Goal: Check status: Check status

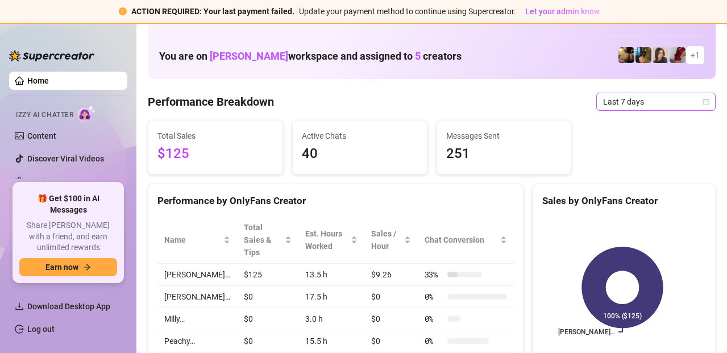
scroll to position [49, 0]
click at [624, 100] on span "Last 7 days" at bounding box center [656, 102] width 106 height 17
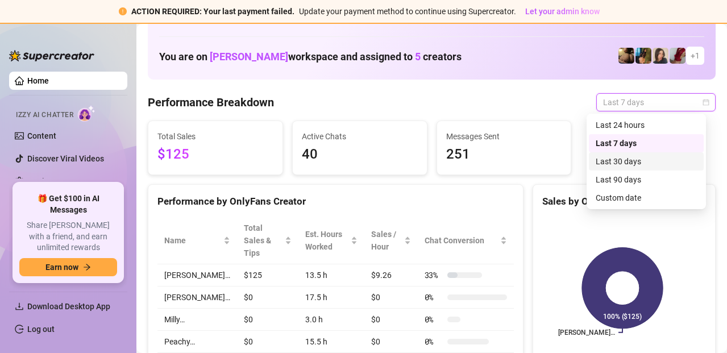
click at [615, 161] on div "Last 30 days" at bounding box center [645, 161] width 101 height 13
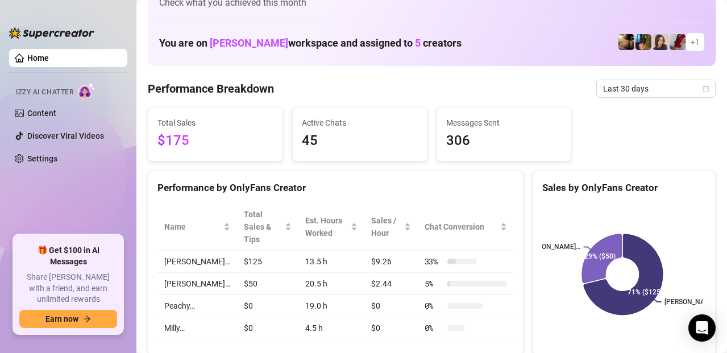
scroll to position [0, 0]
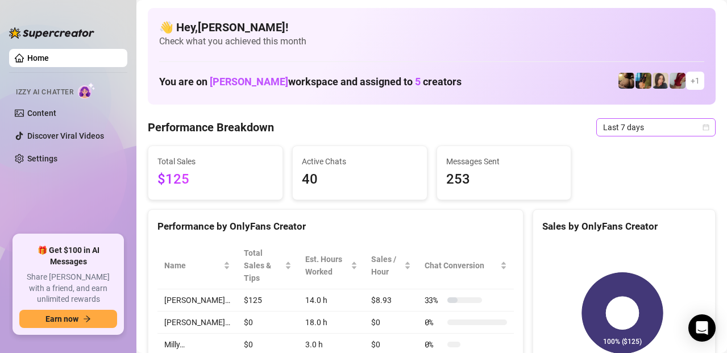
click at [647, 131] on span "Last 7 days" at bounding box center [656, 127] width 106 height 17
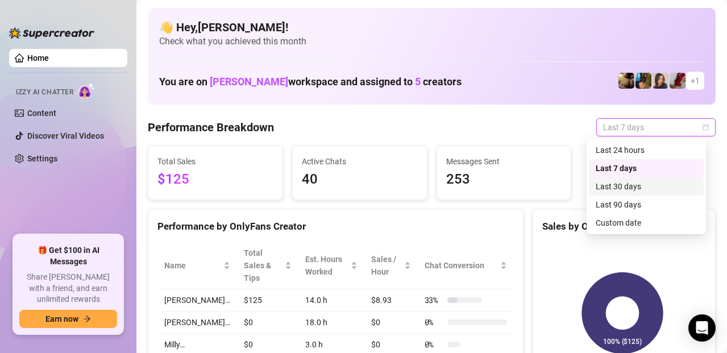
click at [616, 188] on div "Last 30 days" at bounding box center [645, 186] width 101 height 13
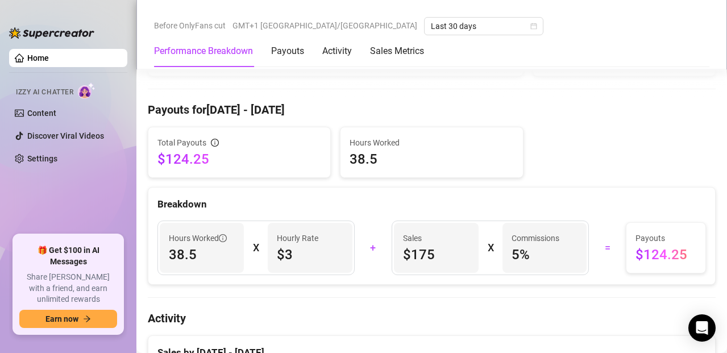
scroll to position [318, 0]
click at [49, 62] on link "Home" at bounding box center [38, 57] width 22 height 9
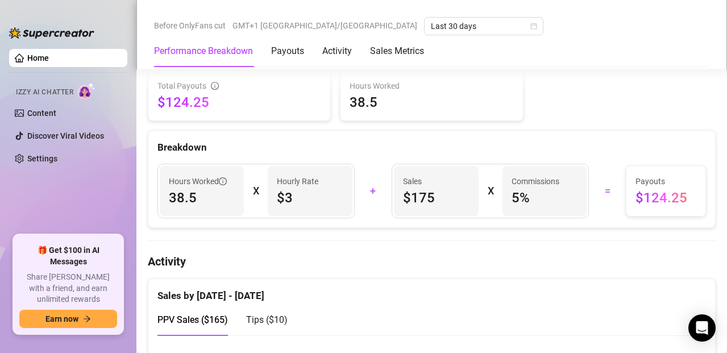
scroll to position [374, 0]
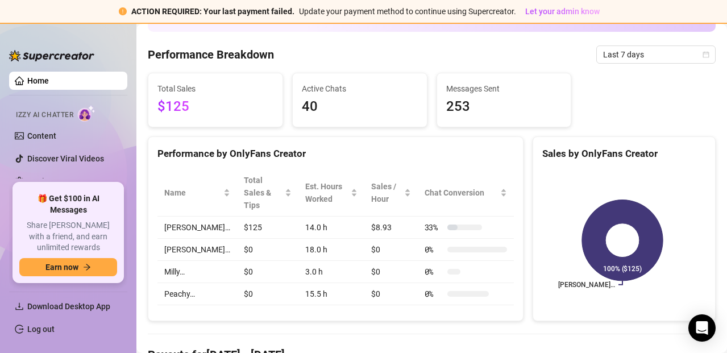
scroll to position [124, 0]
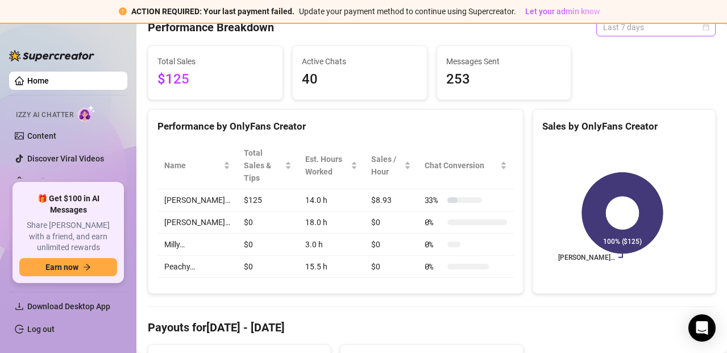
click at [682, 30] on span "Last 7 days" at bounding box center [656, 27] width 106 height 17
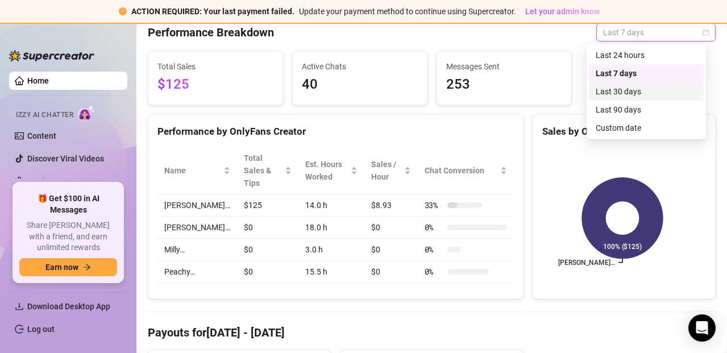
click at [638, 88] on div "Last 30 days" at bounding box center [645, 91] width 101 height 13
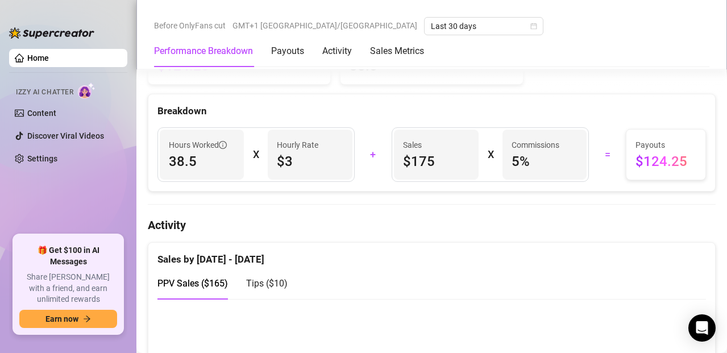
scroll to position [412, 0]
